Goal: Task Accomplishment & Management: Manage account settings

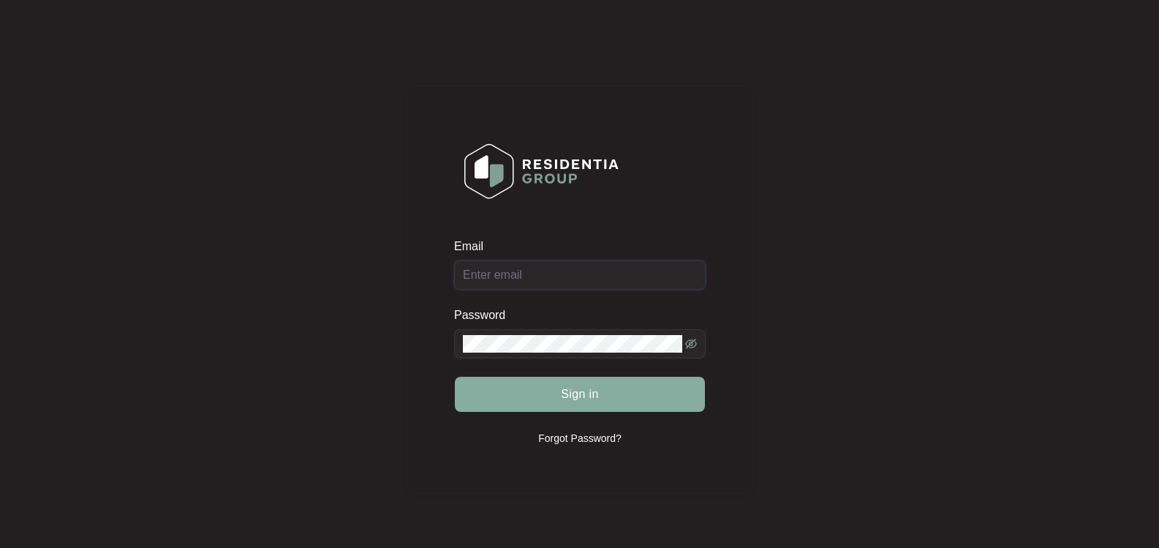
type input "[EMAIL_ADDRESS][DOMAIN_NAME]"
click at [600, 385] on button "Sign in" at bounding box center [580, 394] width 250 height 35
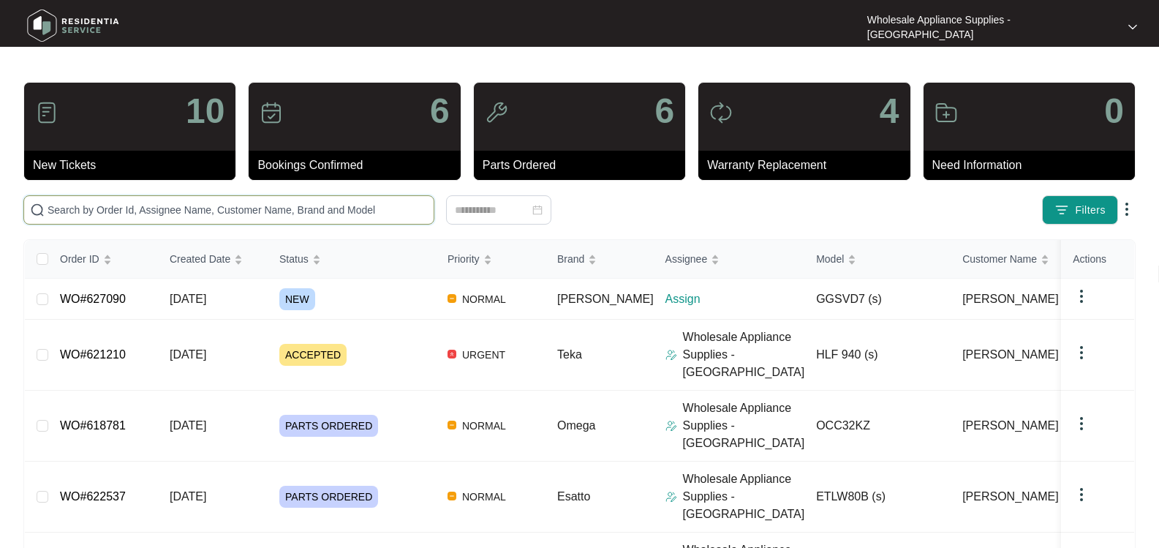
click at [203, 210] on input "text" at bounding box center [238, 210] width 380 height 16
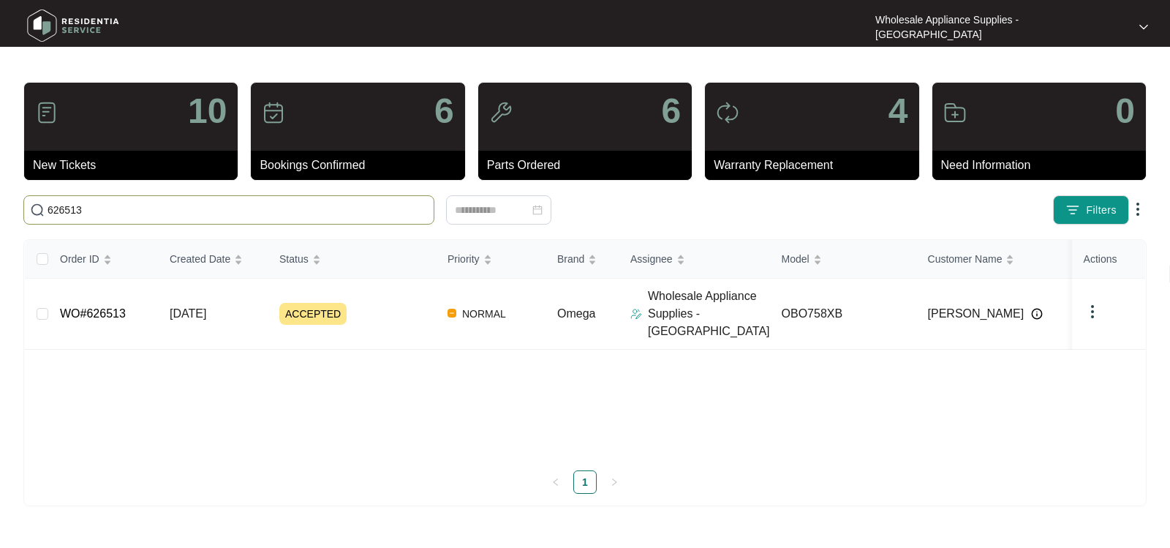
type input "626513"
click at [102, 307] on link "WO#626513" at bounding box center [93, 313] width 66 height 12
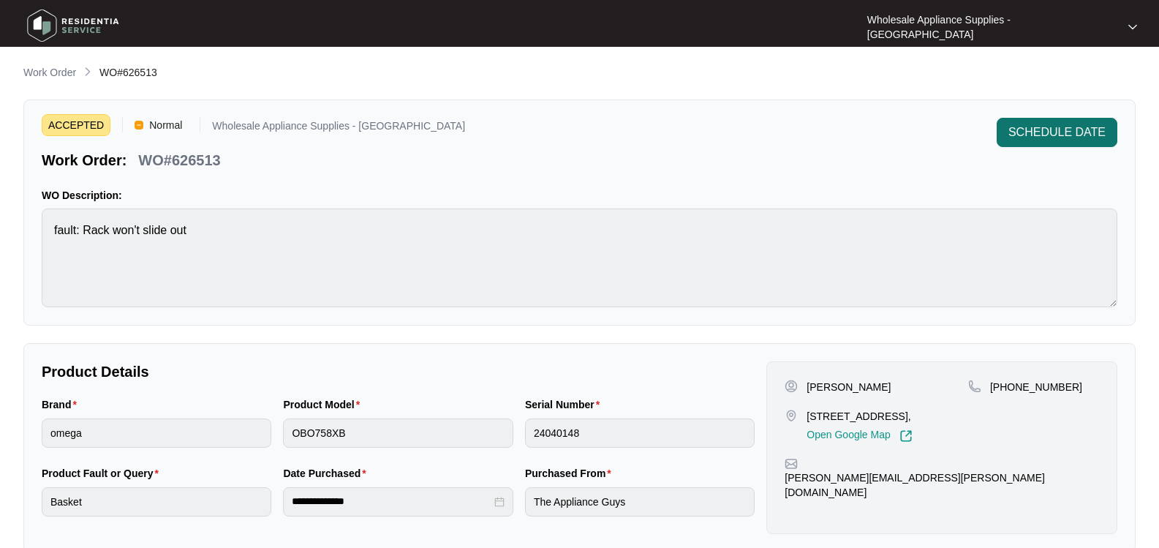
click at [1062, 135] on span "SCHEDULE DATE" at bounding box center [1056, 133] width 97 height 18
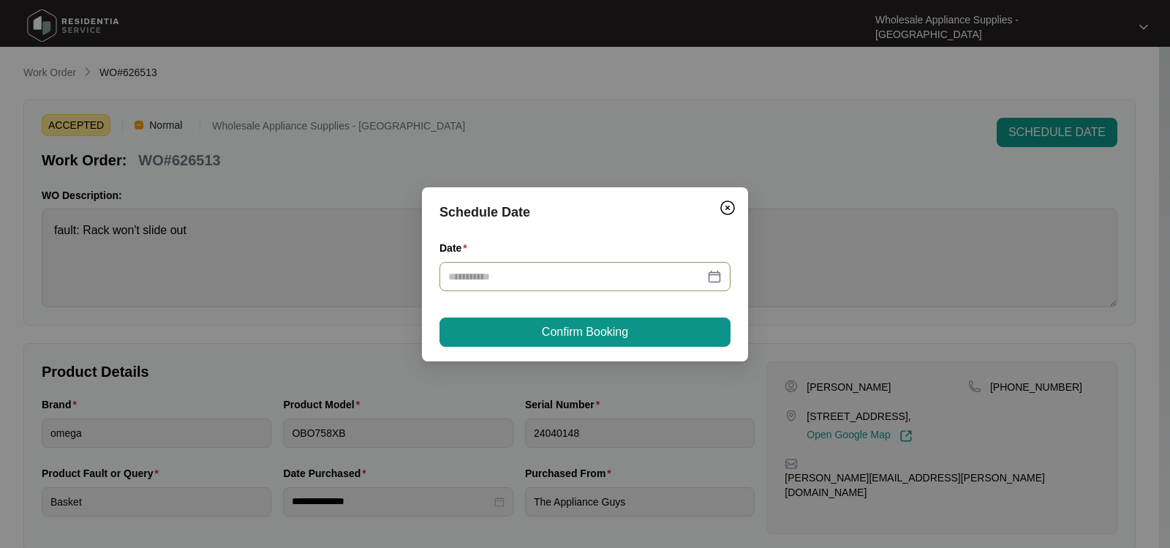
click at [524, 277] on input "Date" at bounding box center [576, 276] width 256 height 16
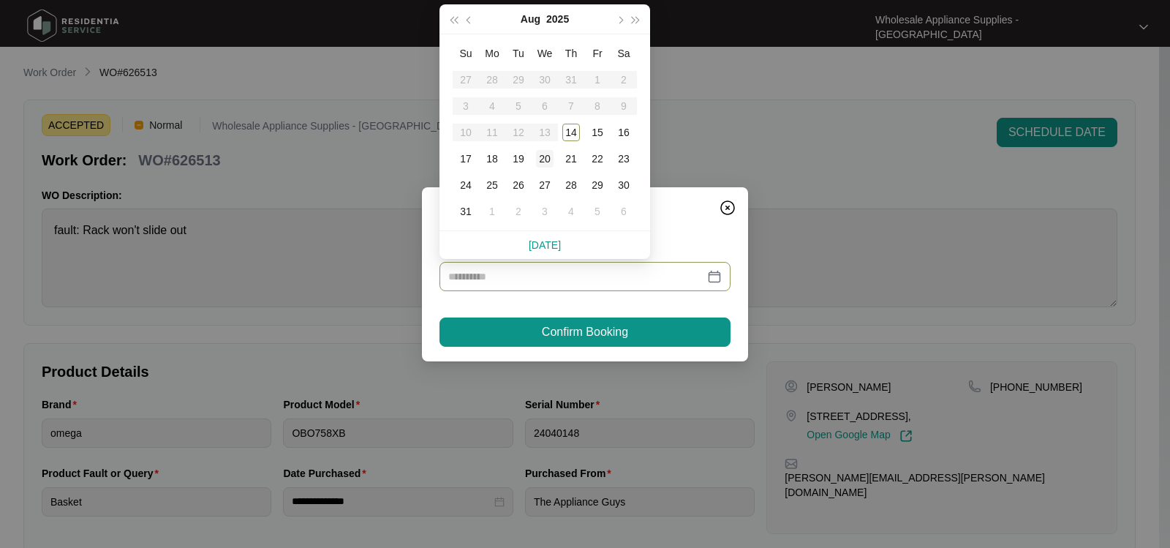
click at [545, 156] on div "20" at bounding box center [545, 159] width 18 height 18
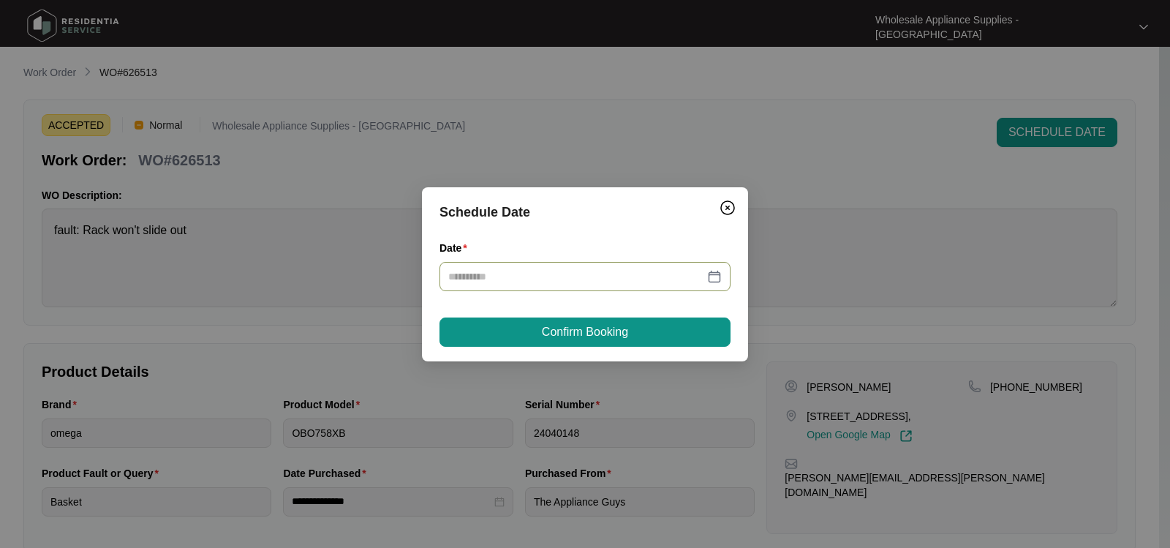
type input "**********"
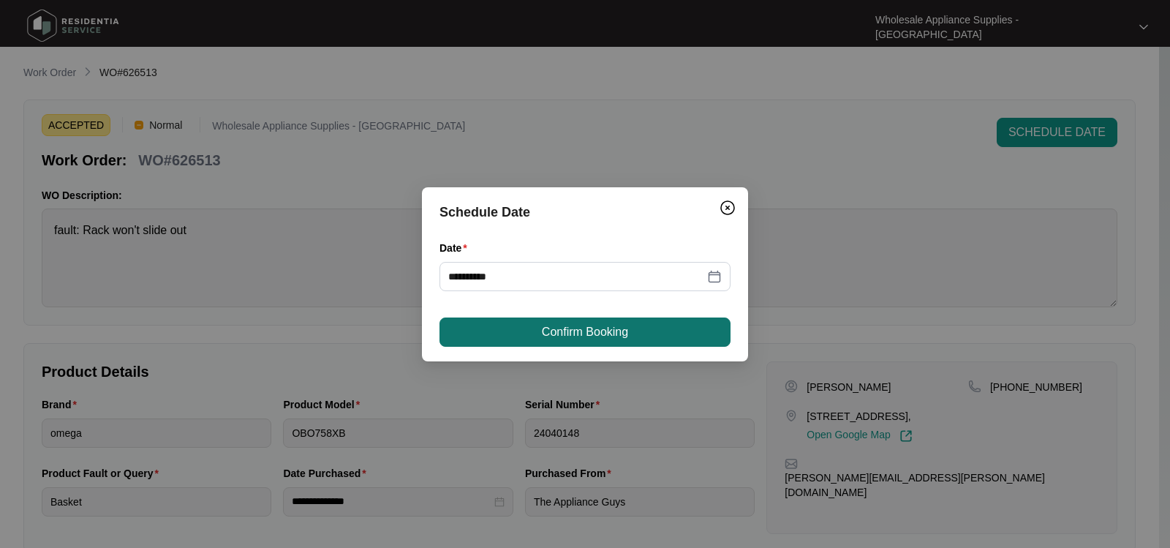
click at [564, 333] on span "Confirm Booking" at bounding box center [585, 332] width 86 height 18
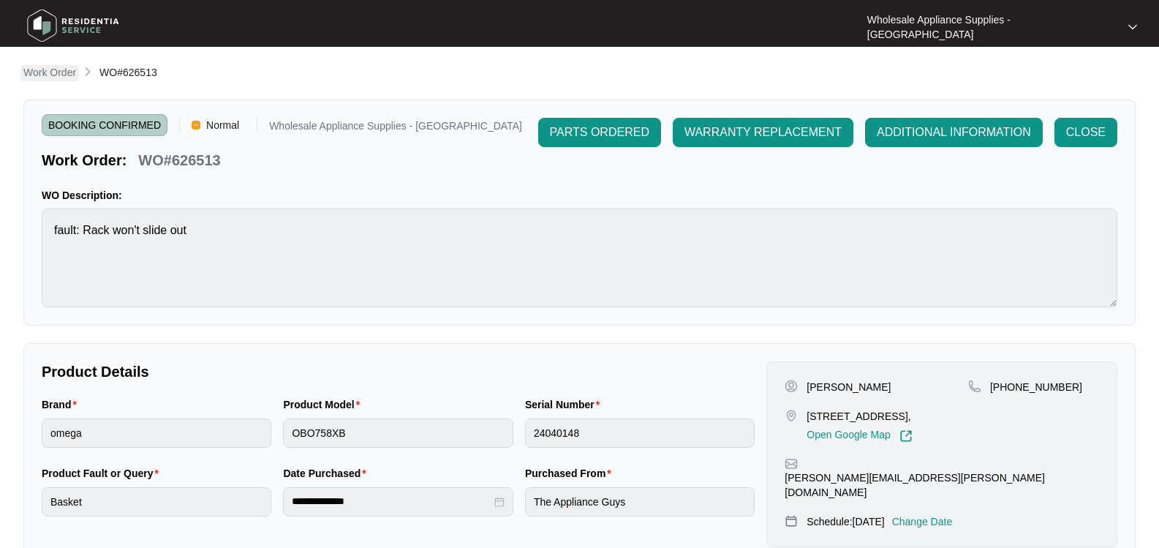
click at [52, 73] on p "Work Order" at bounding box center [49, 72] width 53 height 15
